Goal: Task Accomplishment & Management: Use online tool/utility

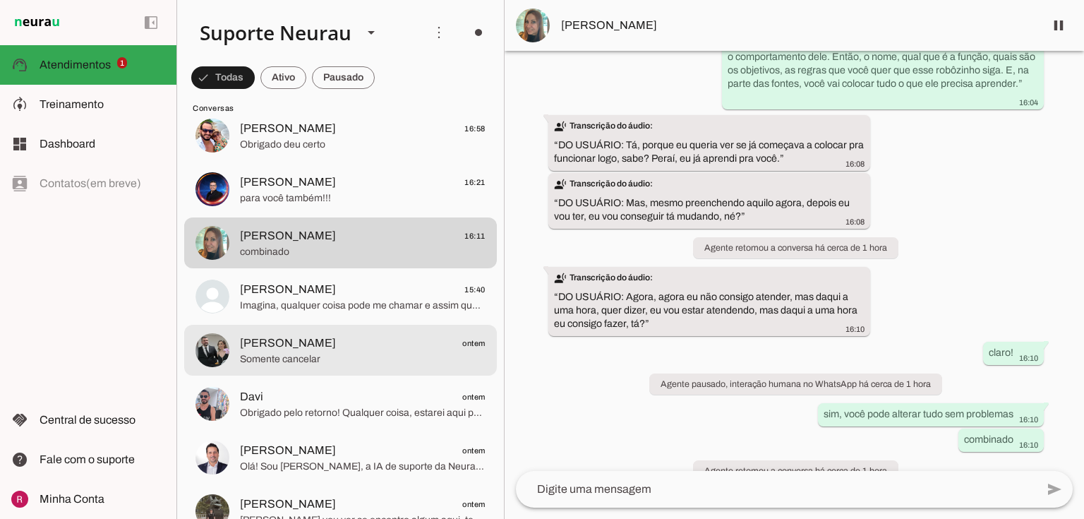
scroll to position [282, 0]
